Goal: Task Accomplishment & Management: Manage account settings

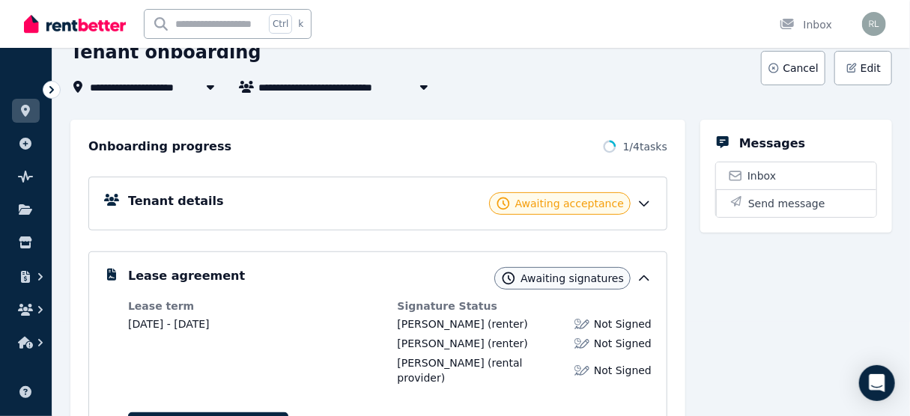
scroll to position [60, 0]
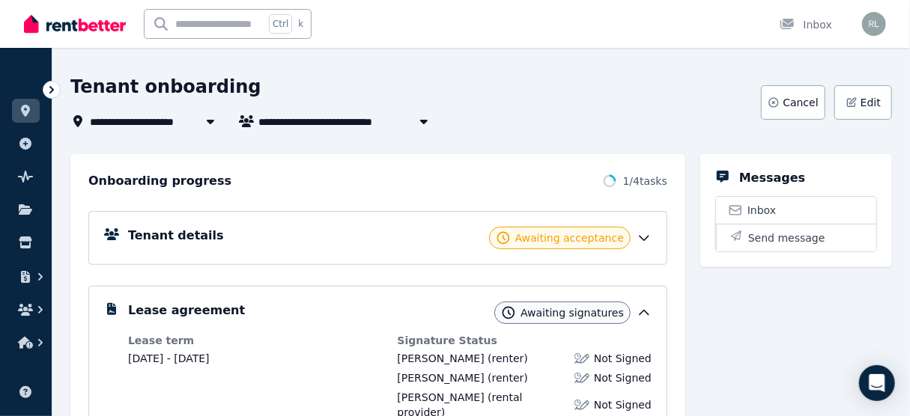
click at [649, 239] on icon at bounding box center [644, 238] width 15 height 15
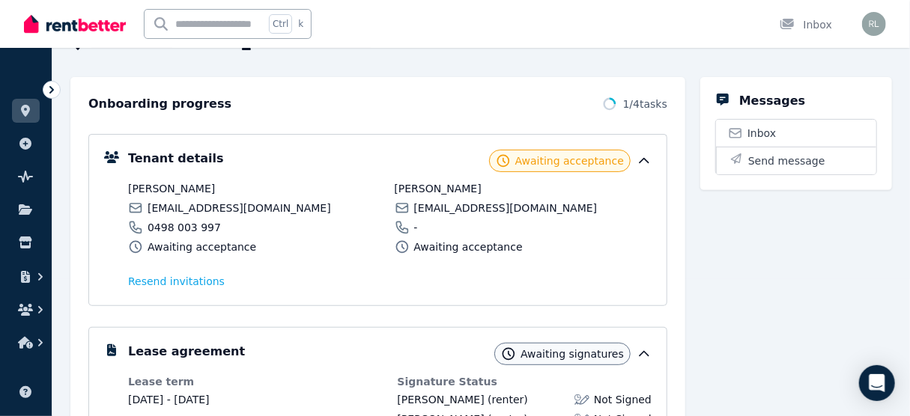
scroll to position [240, 0]
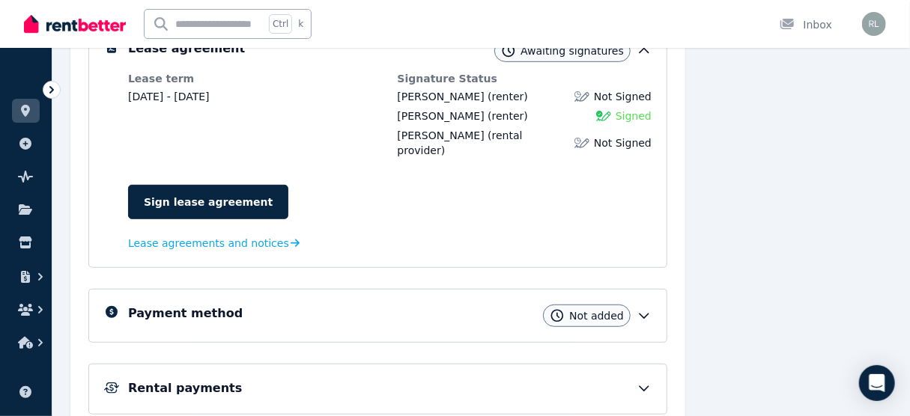
scroll to position [323, 0]
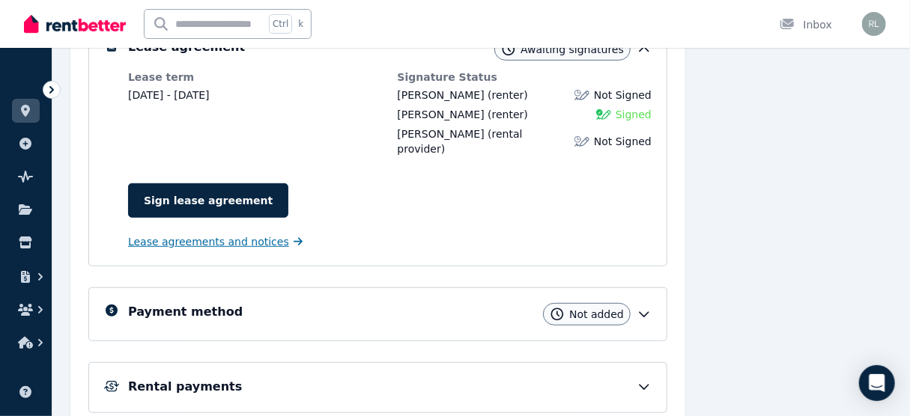
click at [174, 234] on span "Lease agreements and notices" at bounding box center [208, 241] width 161 height 15
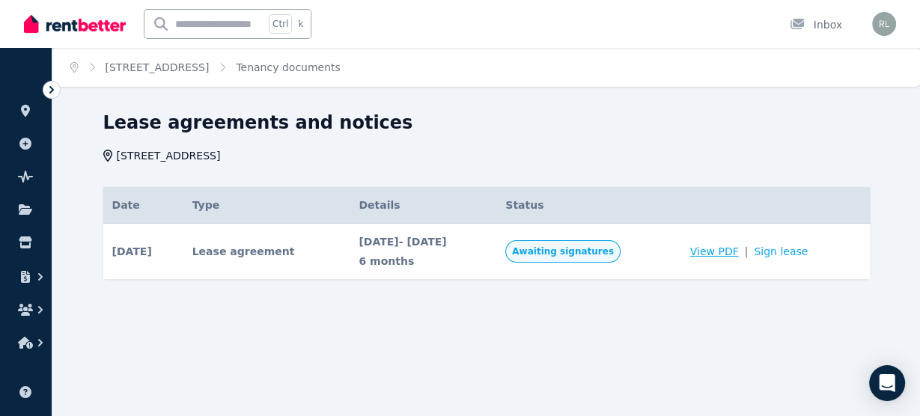
click at [722, 252] on span "View PDF" at bounding box center [714, 251] width 49 height 15
click at [25, 343] on icon "button" at bounding box center [25, 343] width 15 height 12
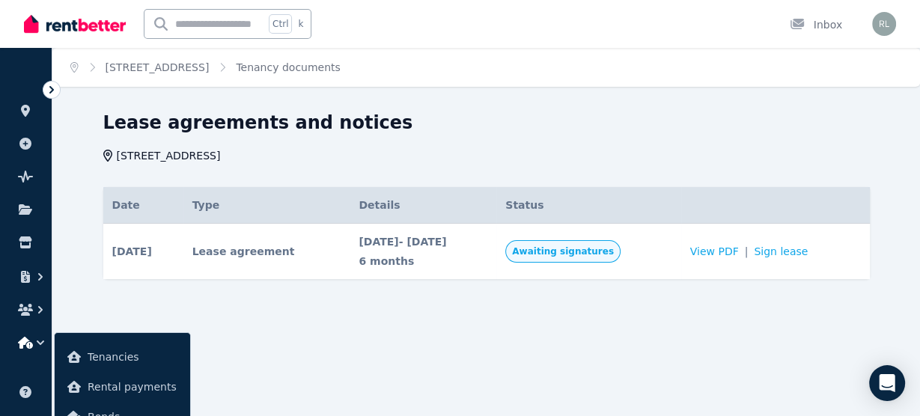
click at [49, 91] on icon at bounding box center [51, 89] width 15 height 15
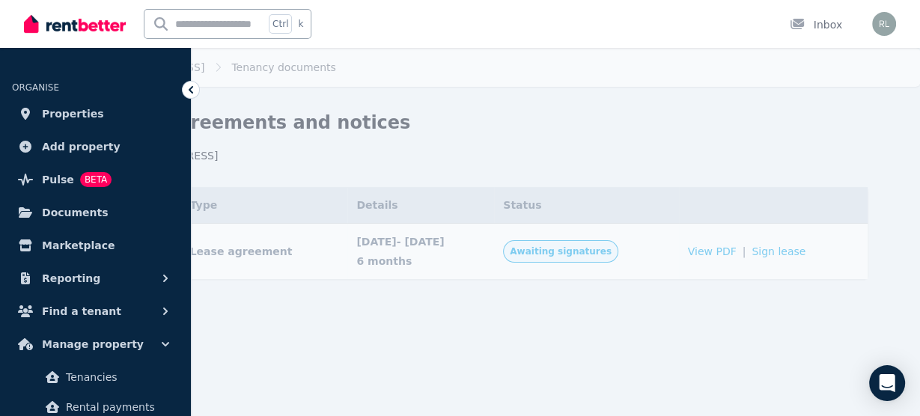
click at [509, 157] on div "[STREET_ADDRESS]" at bounding box center [480, 155] width 758 height 15
click at [188, 88] on icon at bounding box center [190, 89] width 15 height 15
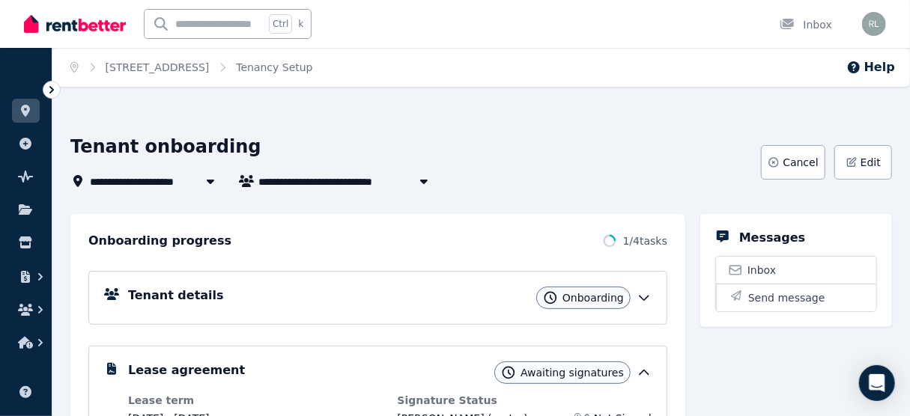
click at [49, 85] on icon at bounding box center [51, 89] width 15 height 15
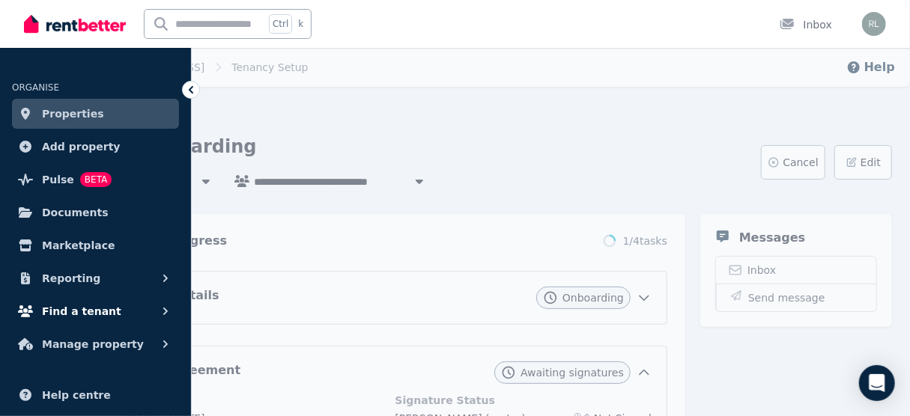
click at [168, 309] on icon "button" at bounding box center [165, 311] width 15 height 15
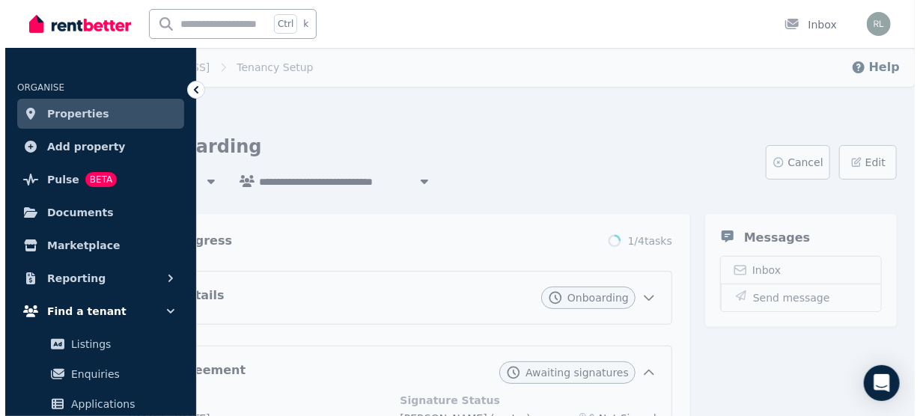
scroll to position [60, 0]
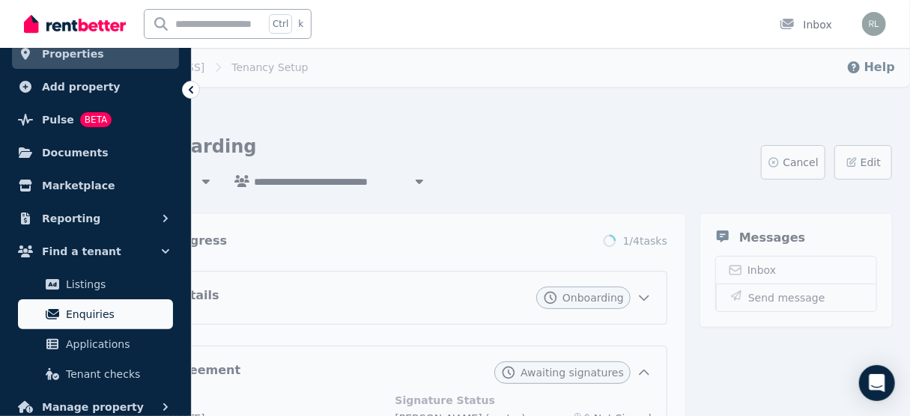
click at [115, 316] on span "Enquiries" at bounding box center [116, 315] width 101 height 18
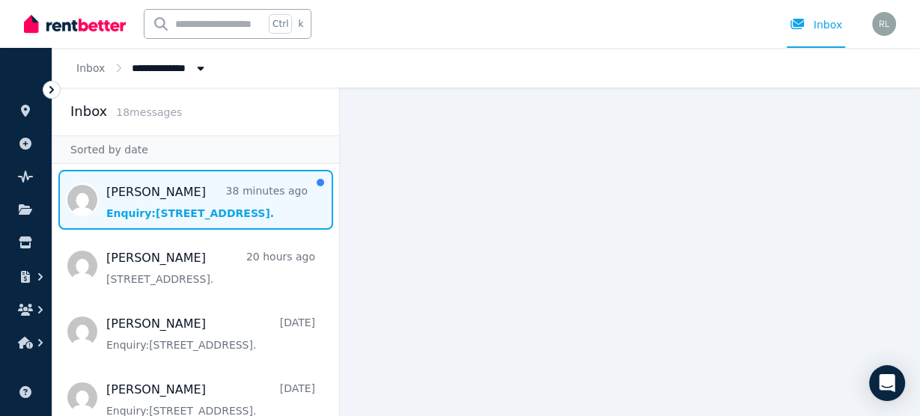
click at [183, 215] on span "Message list" at bounding box center [195, 200] width 287 height 60
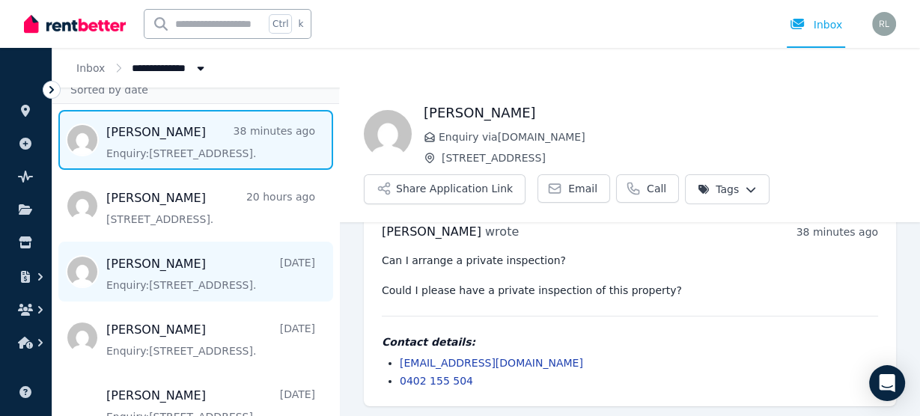
scroll to position [120, 0]
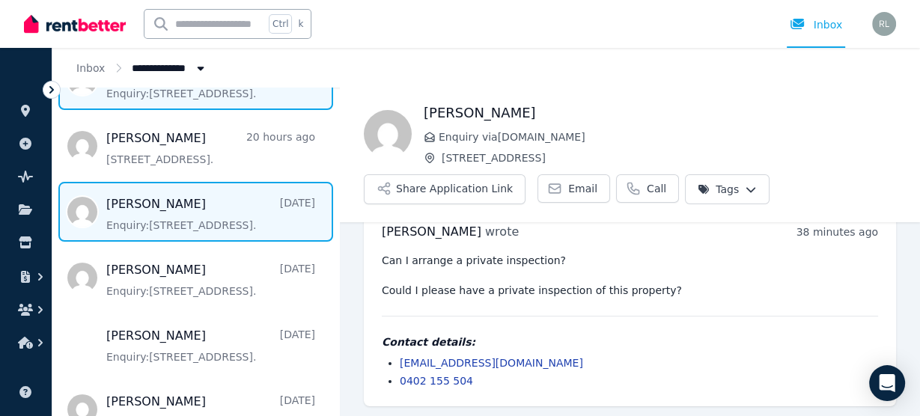
click at [165, 220] on span "Message list" at bounding box center [195, 212] width 287 height 60
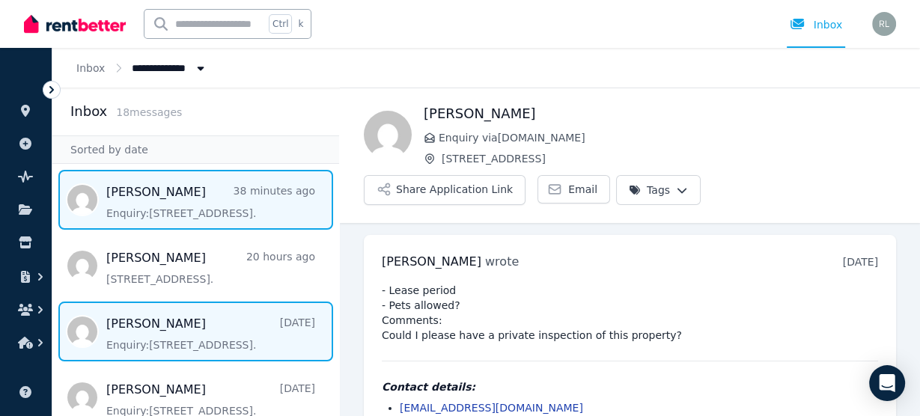
click at [160, 201] on span "Message list" at bounding box center [195, 200] width 287 height 60
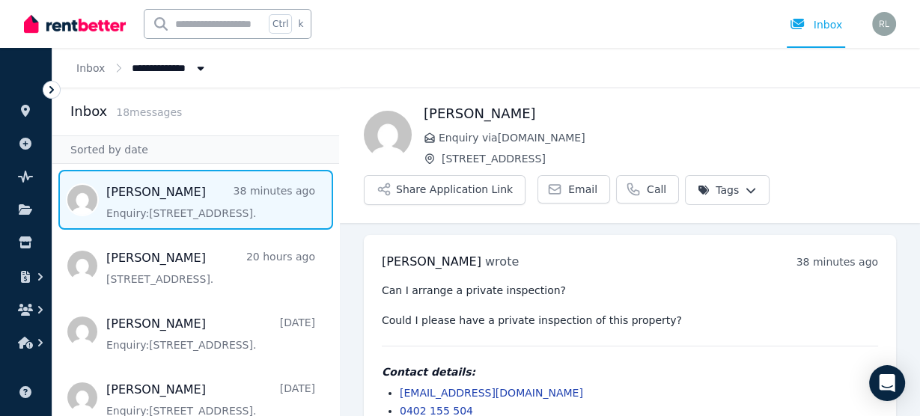
click at [50, 89] on icon at bounding box center [51, 89] width 15 height 15
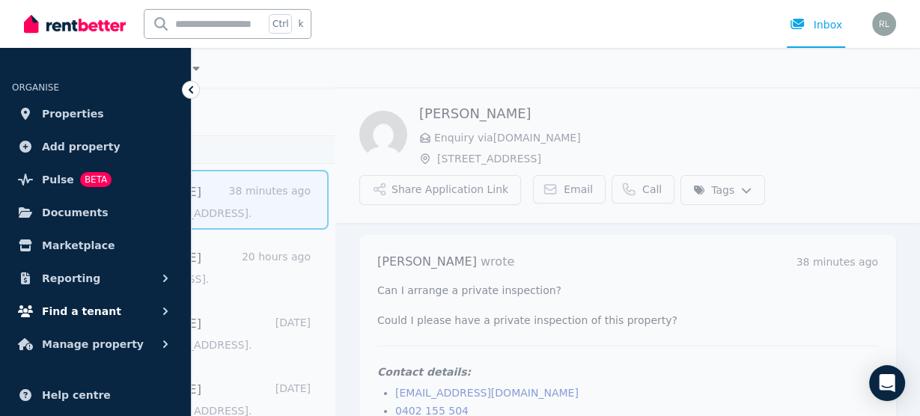
click at [167, 312] on icon "button" at bounding box center [165, 311] width 15 height 15
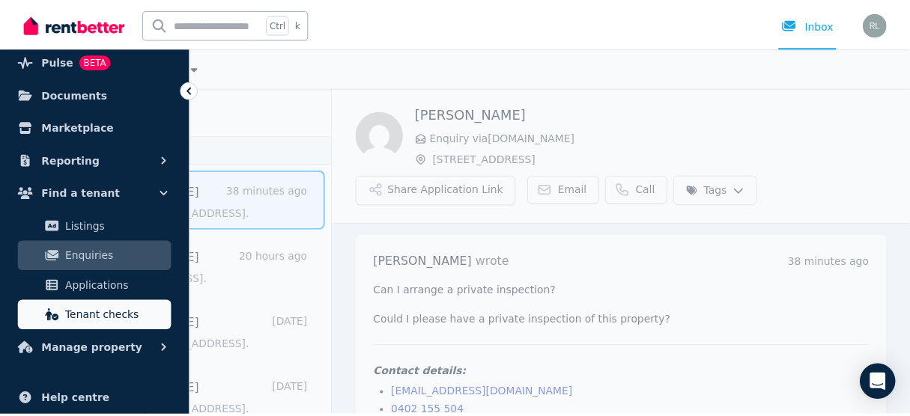
scroll to position [120, 0]
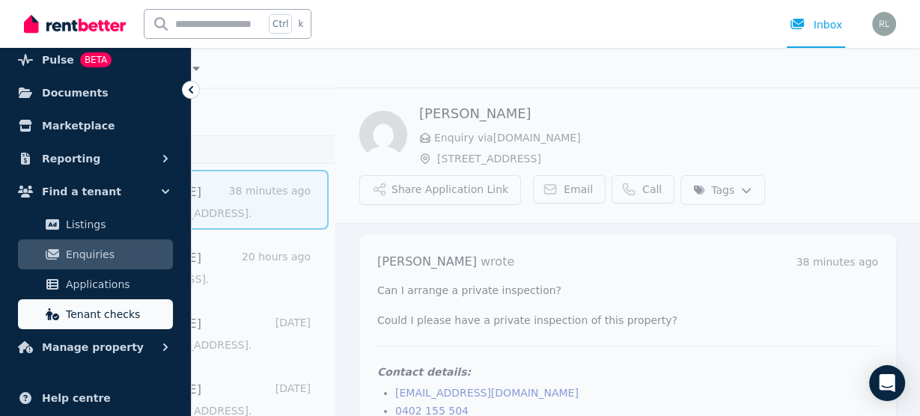
click at [112, 315] on span "Tenant checks" at bounding box center [116, 315] width 101 height 18
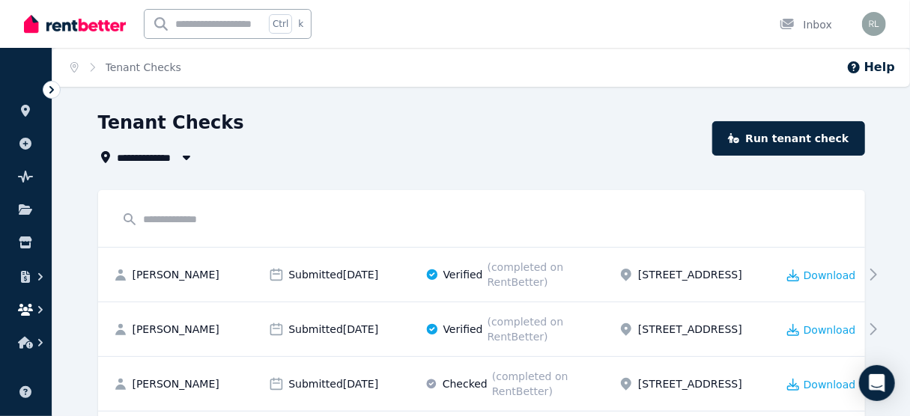
click at [23, 309] on icon "button" at bounding box center [25, 310] width 15 height 12
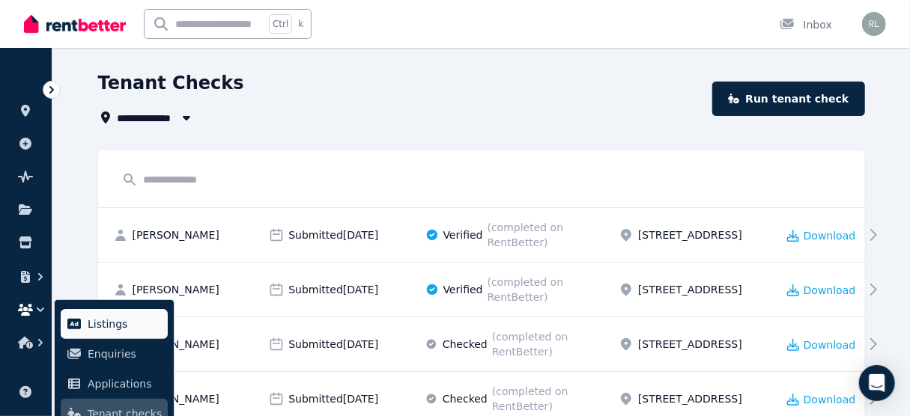
scroll to position [60, 0]
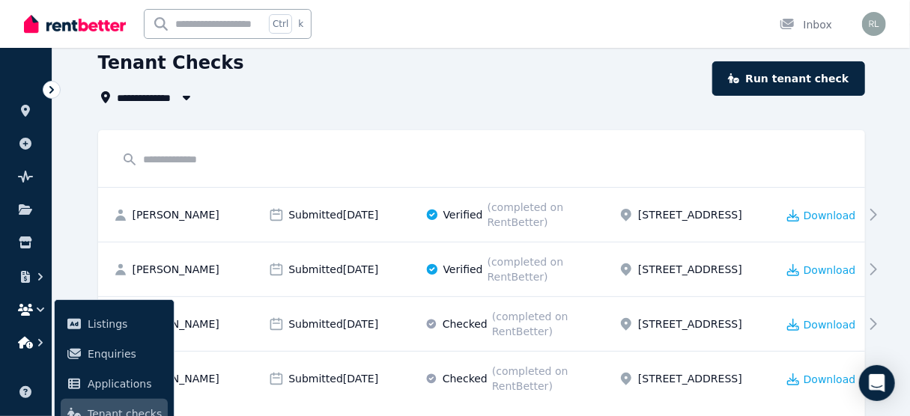
click at [33, 338] on icon "button" at bounding box center [40, 342] width 15 height 15
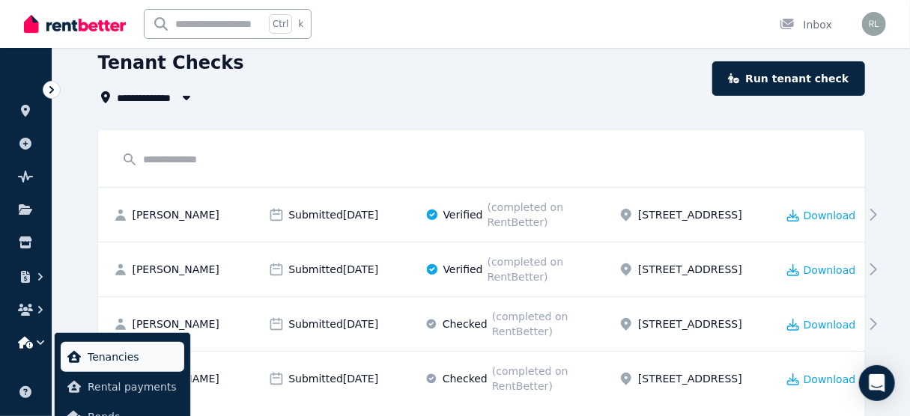
click at [115, 352] on span "Tenancies" at bounding box center [133, 357] width 91 height 18
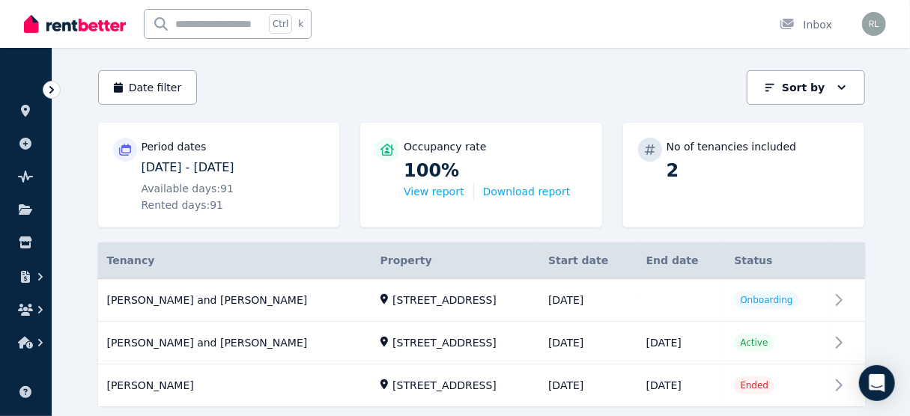
scroll to position [162, 0]
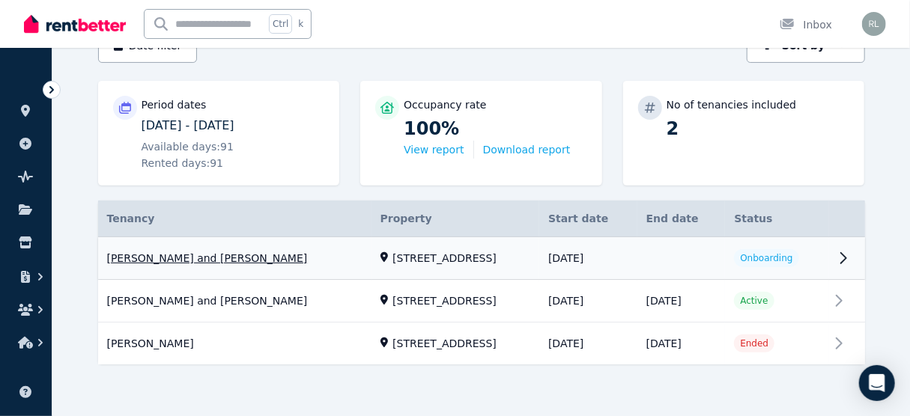
click at [843, 258] on link "View property details" at bounding box center [481, 258] width 767 height 43
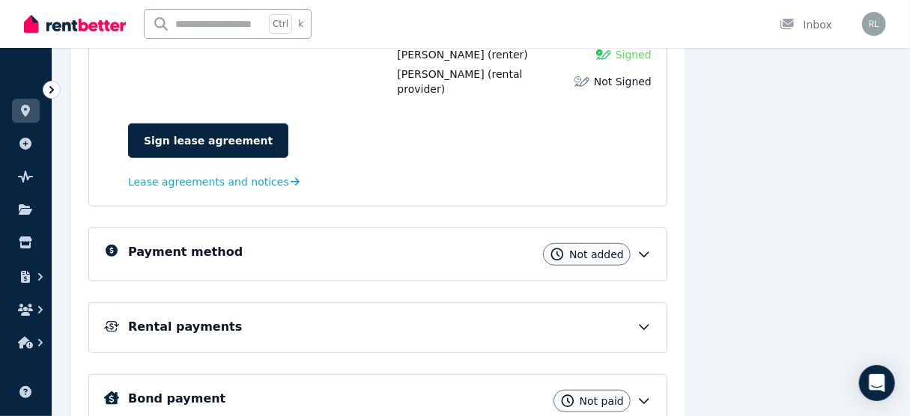
scroll to position [204, 0]
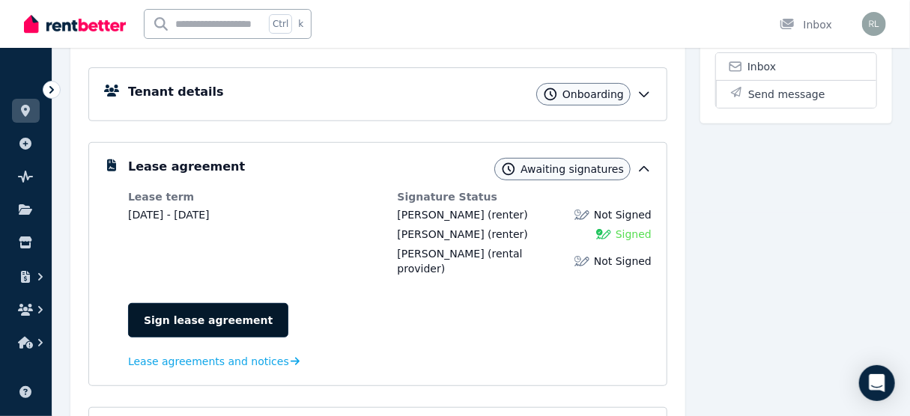
click at [177, 307] on link "Sign lease agreement" at bounding box center [208, 320] width 160 height 34
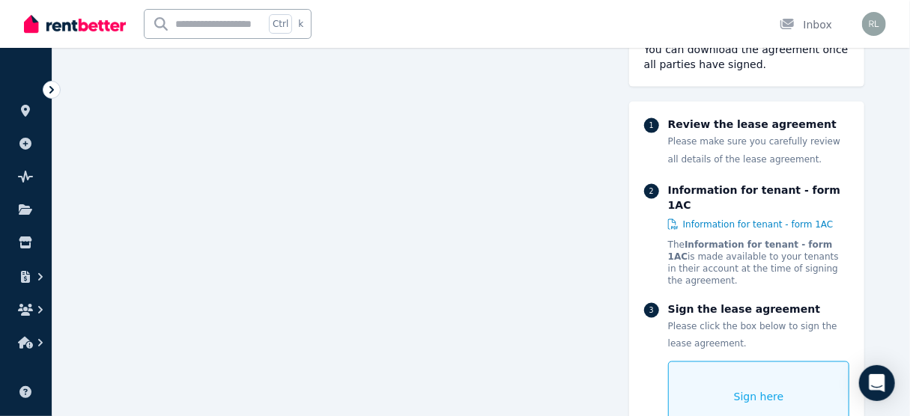
scroll to position [6051, 0]
click at [710, 219] on span "Information for tenant - form 1AC" at bounding box center [758, 225] width 151 height 12
drag, startPoint x: 725, startPoint y: 385, endPoint x: 768, endPoint y: 363, distance: 47.9
click at [768, 363] on div "Sign here" at bounding box center [759, 398] width 182 height 72
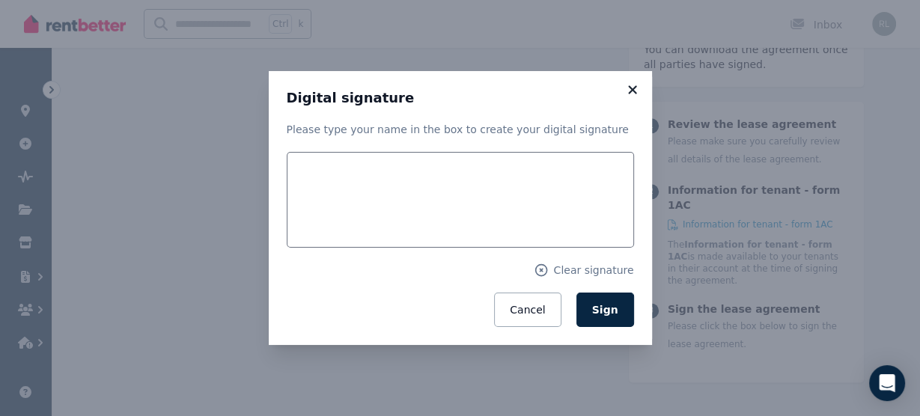
click at [634, 91] on icon at bounding box center [632, 89] width 8 height 8
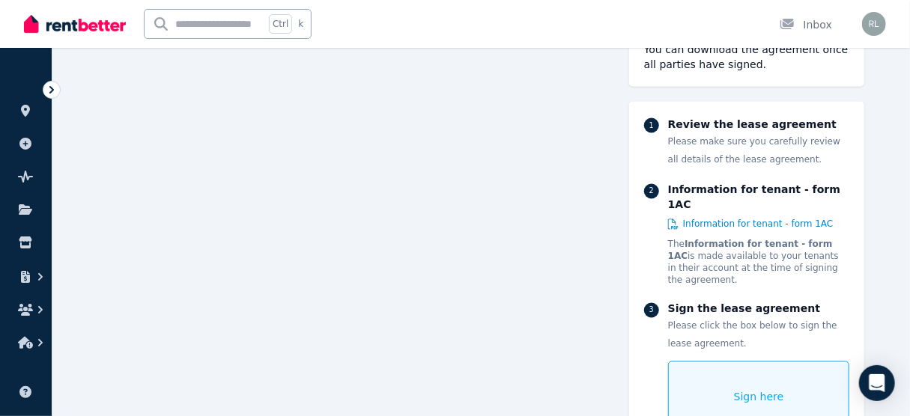
scroll to position [3252, 0]
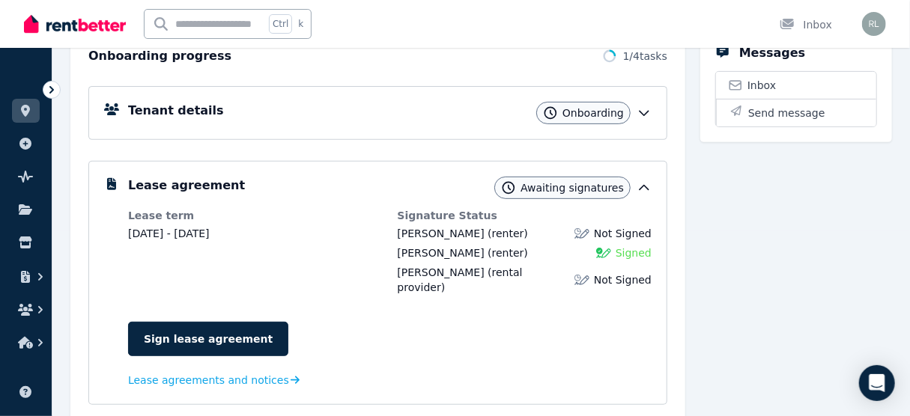
scroll to position [180, 0]
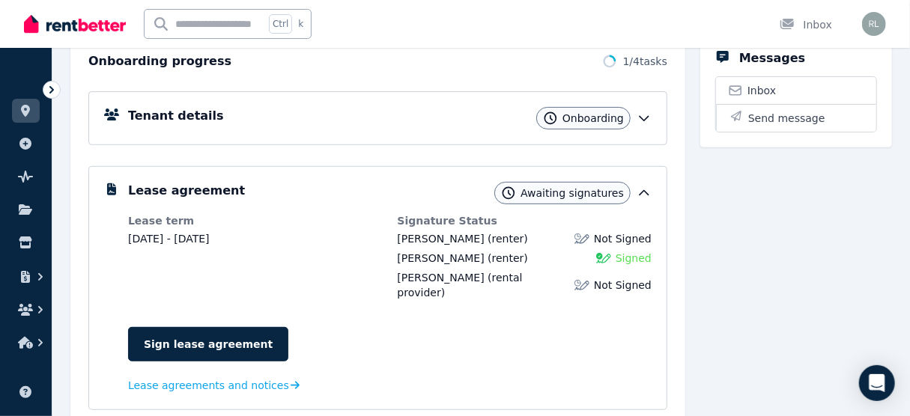
click at [649, 121] on icon at bounding box center [644, 118] width 15 height 15
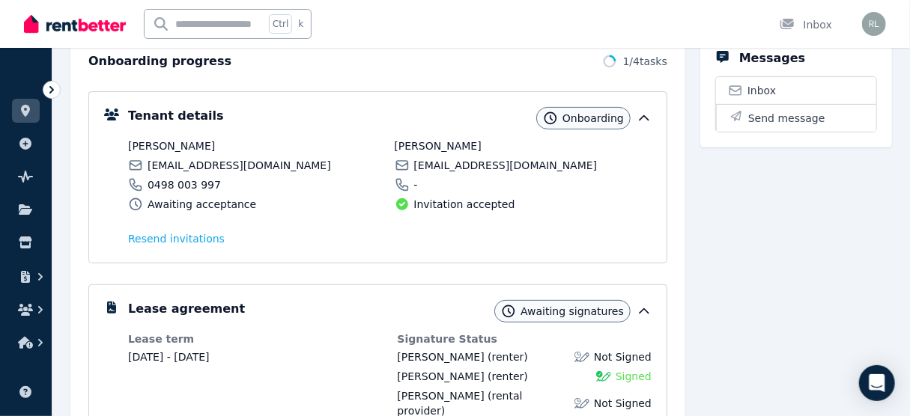
click at [641, 121] on icon at bounding box center [644, 118] width 15 height 15
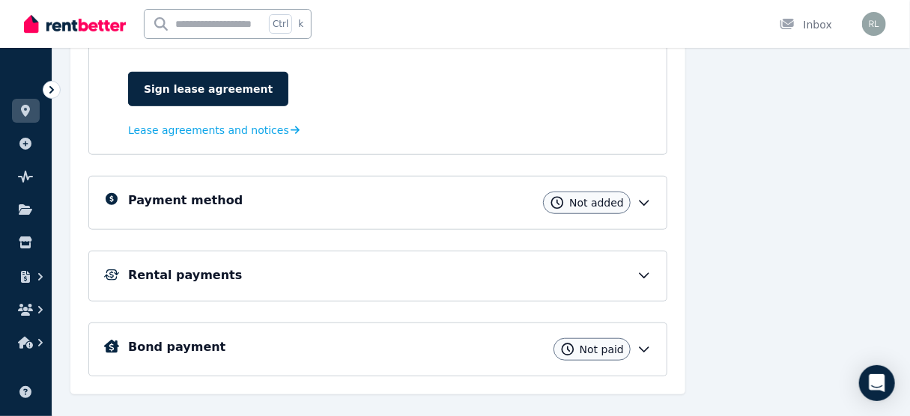
scroll to position [443, 0]
